Goal: Find specific page/section: Find specific page/section

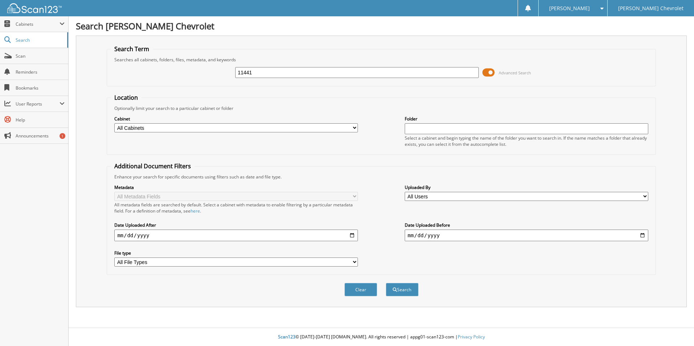
type input "11441"
click at [386, 283] on button "Search" at bounding box center [402, 289] width 33 height 13
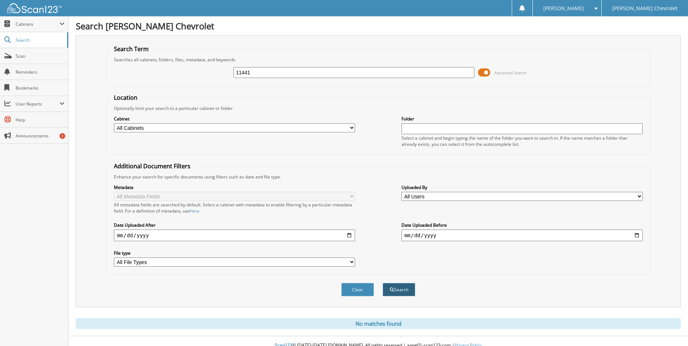
click at [396, 288] on button "Search" at bounding box center [399, 289] width 33 height 13
click at [260, 76] on input "11441" at bounding box center [354, 72] width 241 height 11
drag, startPoint x: 199, startPoint y: 57, endPoint x: 51, endPoint y: 28, distance: 150.8
click at [199, 56] on fieldset "Search Term Searches all cabinets, folders, files, metadata, and keywords 11441…" at bounding box center [378, 65] width 544 height 41
click at [432, 40] on div "Search Term Searches all cabinets, folders, files, metadata, and keywords 11441…" at bounding box center [378, 172] width 605 height 272
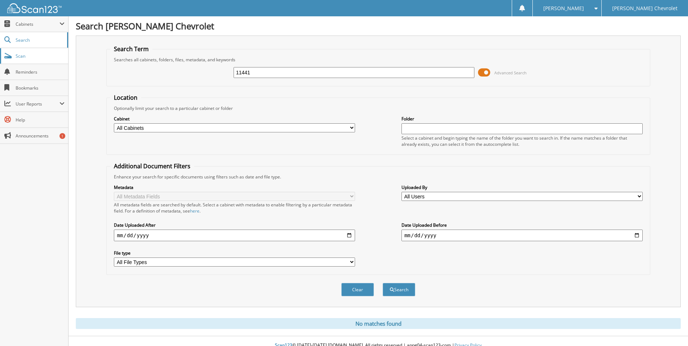
click at [26, 57] on span "Scan" at bounding box center [40, 56] width 49 height 6
